Goal: Task Accomplishment & Management: Use online tool/utility

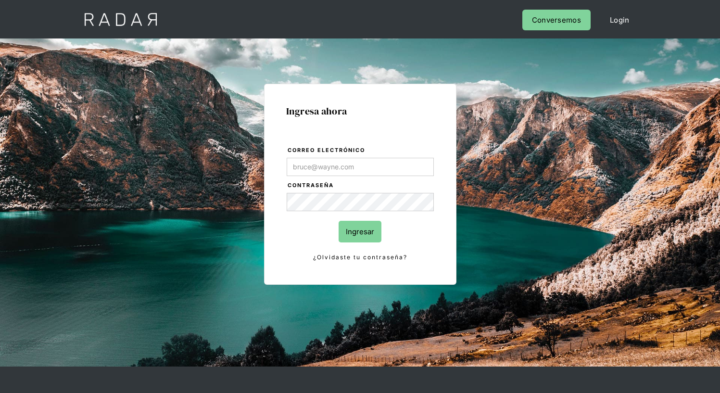
type input "[EMAIL_ADDRESS][PERSON_NAME][DOMAIN_NAME]"
click at [360, 231] on input "Ingresar" at bounding box center [359, 232] width 43 height 22
type input "[EMAIL_ADDRESS][PERSON_NAME][DOMAIN_NAME]"
click at [360, 231] on input "Ingresar" at bounding box center [359, 232] width 43 height 22
type input "[EMAIL_ADDRESS][PERSON_NAME][DOMAIN_NAME]"
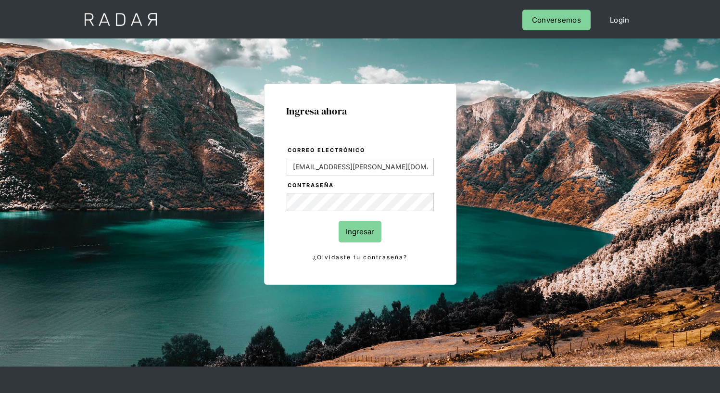
click at [360, 231] on input "Ingresar" at bounding box center [359, 232] width 43 height 22
